Goal: Task Accomplishment & Management: Manage account settings

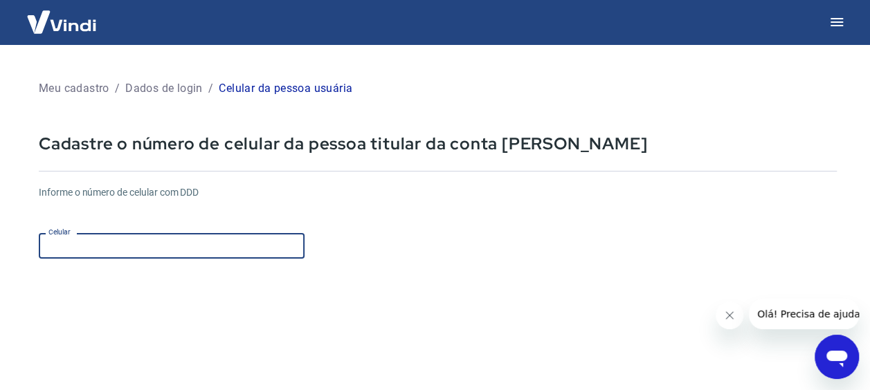
click at [143, 257] on input "Celular" at bounding box center [172, 246] width 266 height 26
click at [122, 252] on input "Celular" at bounding box center [172, 246] width 266 height 26
type input "(11) 98415-2456"
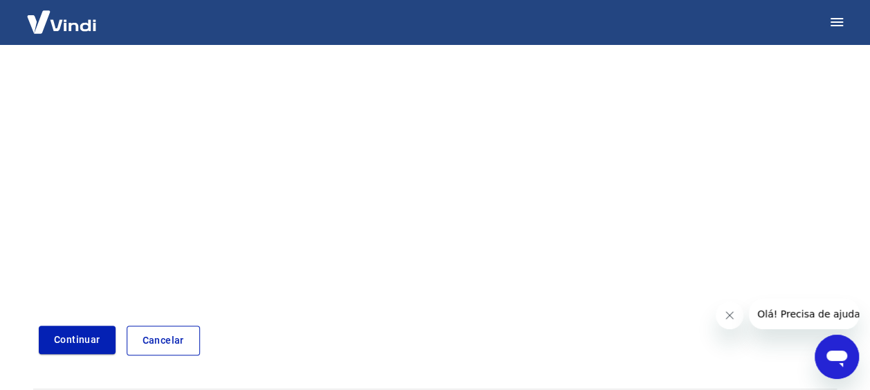
scroll to position [264, 0]
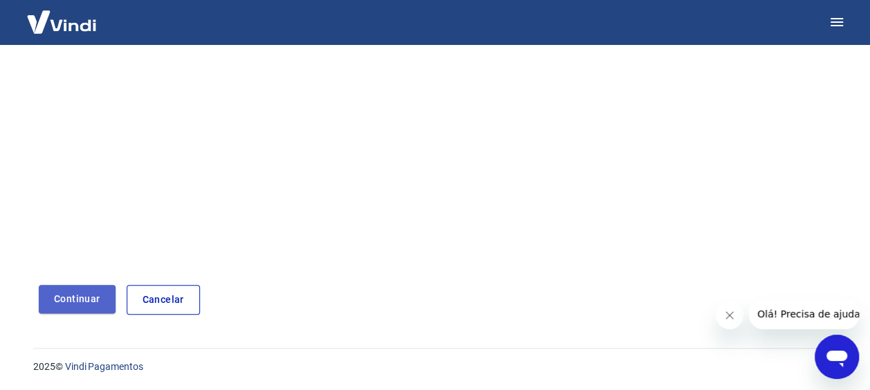
click at [73, 304] on button "Continuar" at bounding box center [77, 299] width 77 height 28
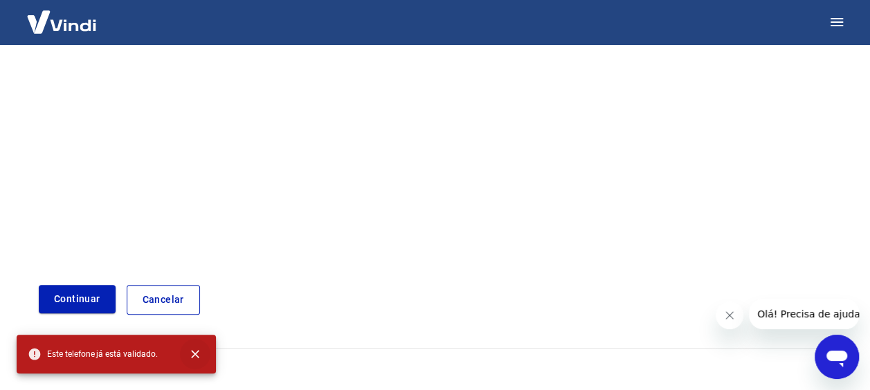
click at [197, 351] on icon "close" at bounding box center [195, 354] width 14 height 14
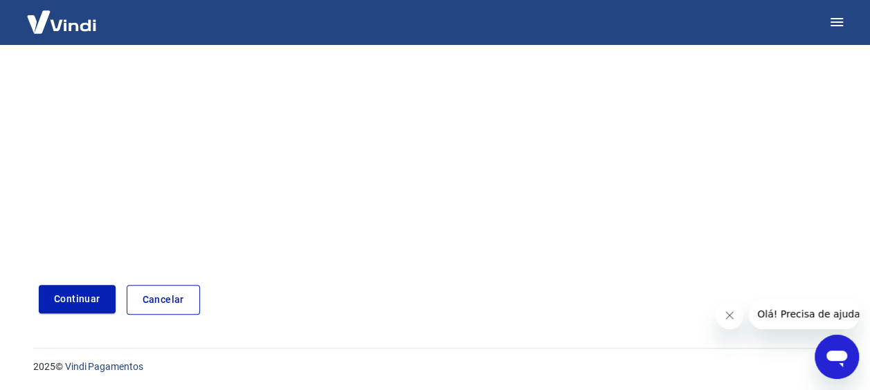
click at [172, 306] on link "Cancelar" at bounding box center [163, 300] width 73 height 30
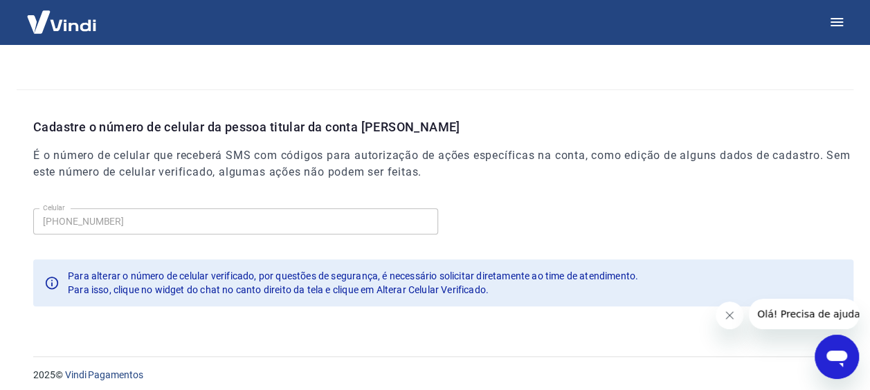
scroll to position [495, 0]
